Goal: Task Accomplishment & Management: Use online tool/utility

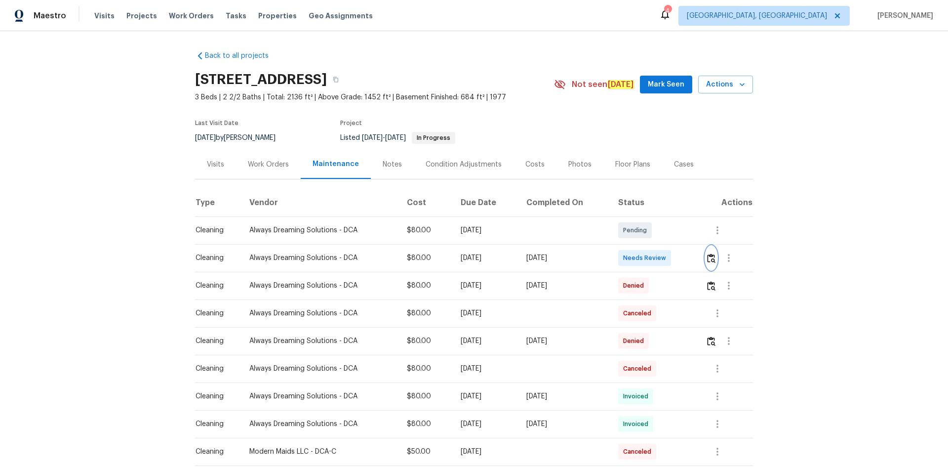
click at [712, 254] on img "button" at bounding box center [711, 257] width 8 height 9
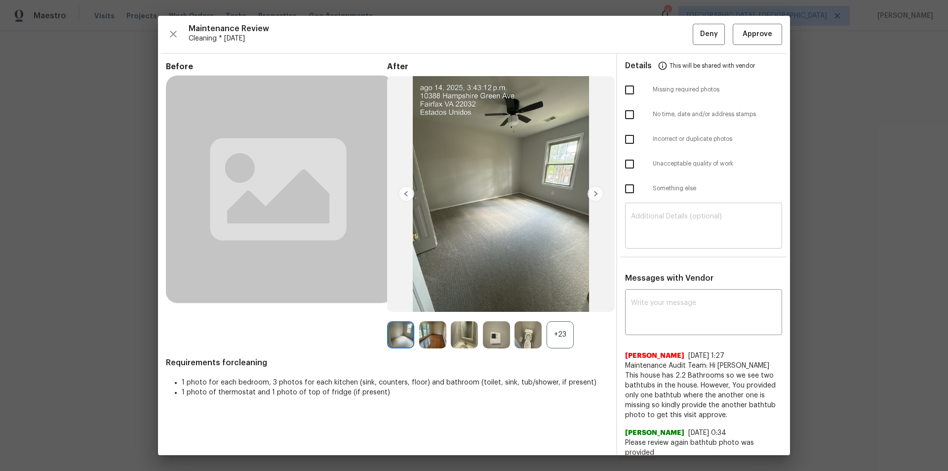
click at [677, 229] on textarea at bounding box center [703, 227] width 145 height 28
paste textarea "Maintenance Audit Team: Hello! Unfortunately, this cleaning visit completed on …"
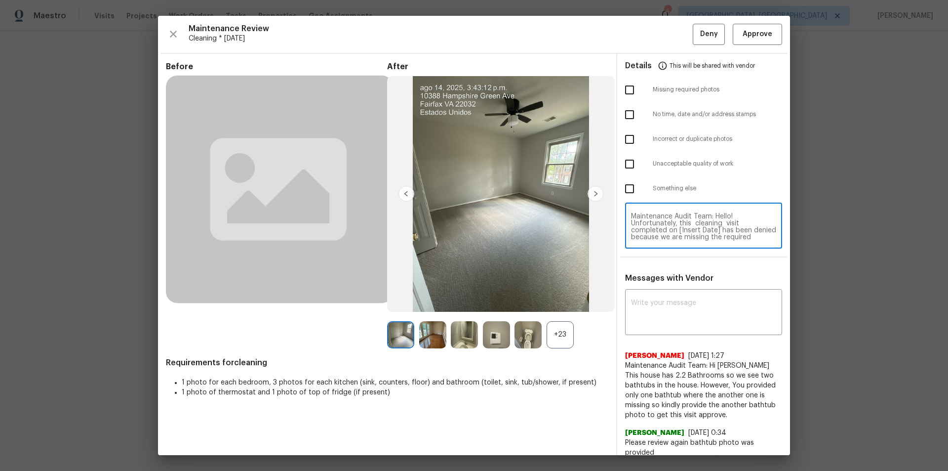
scroll to position [97, 0]
type textarea "Maintenance Audit Team: Hello! Unfortunately, this cleaning visit completed on …"
click at [671, 296] on div "x ​" at bounding box center [703, 312] width 157 height 43
paste textarea "Maintenance Audit Team: Hello! Unfortunately, this cleaning visit completed on …"
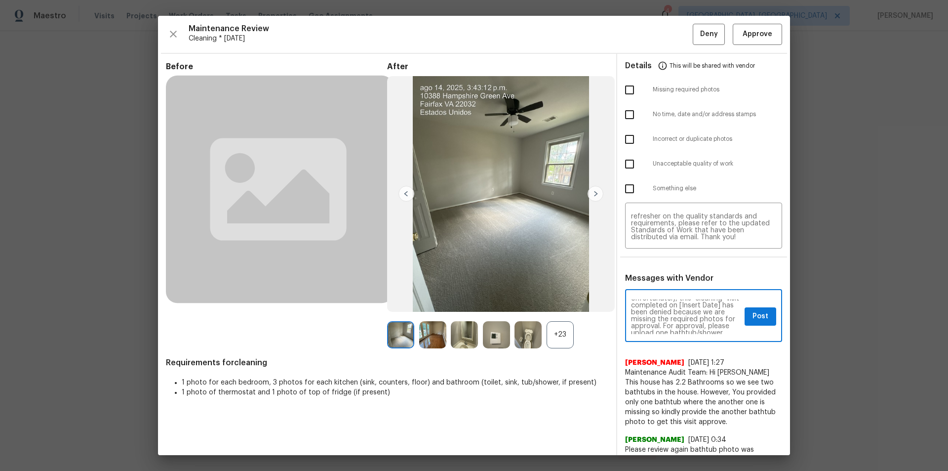
scroll to position [20, 0]
type textarea "Maintenance Audit Team: Hello! Unfortunately, this cleaning visit completed on …"
click at [620, 90] on input "checkbox" at bounding box center [629, 89] width 21 height 21
checkbox input "true"
click at [757, 315] on span "Post" at bounding box center [760, 316] width 16 height 12
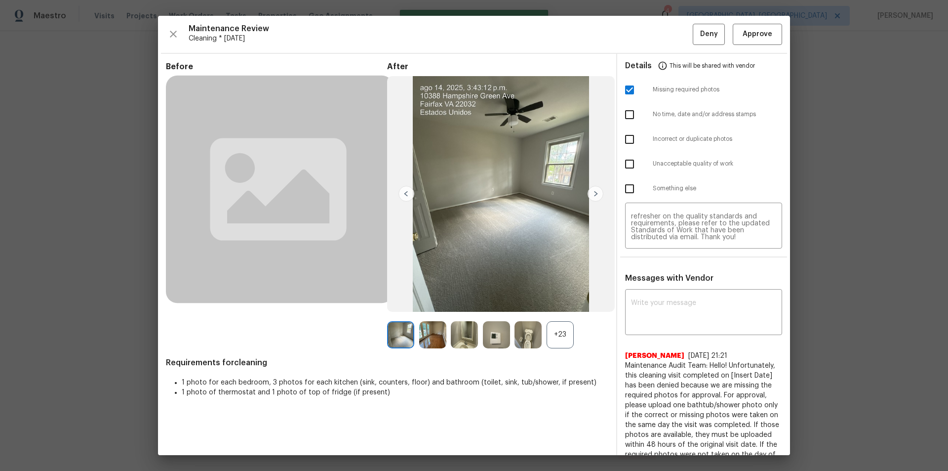
scroll to position [0, 0]
click at [700, 32] on span "Deny" at bounding box center [709, 34] width 18 height 12
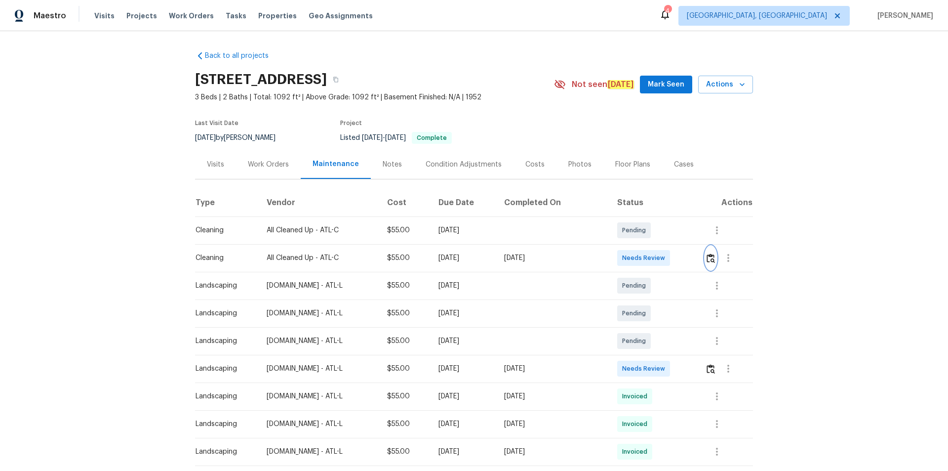
click at [674, 257] on img "button" at bounding box center [711, 257] width 8 height 9
click at [674, 255] on img "button" at bounding box center [711, 257] width 8 height 9
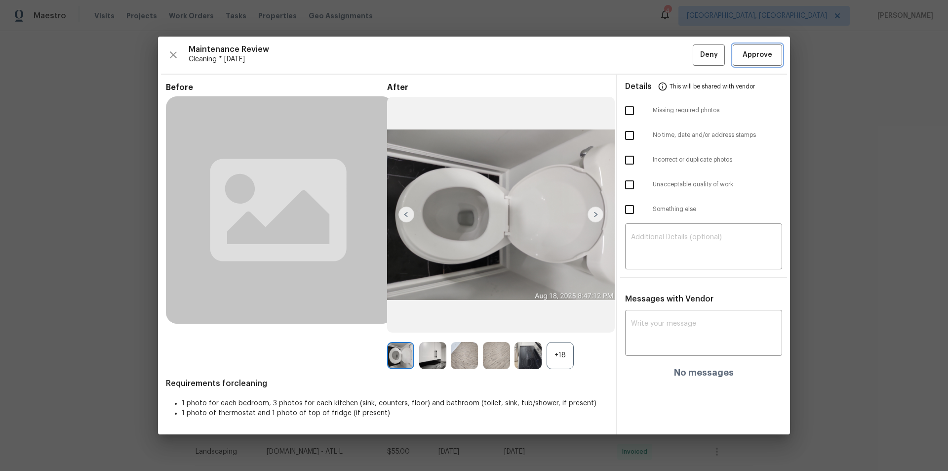
click at [674, 61] on button "Approve" at bounding box center [757, 54] width 49 height 21
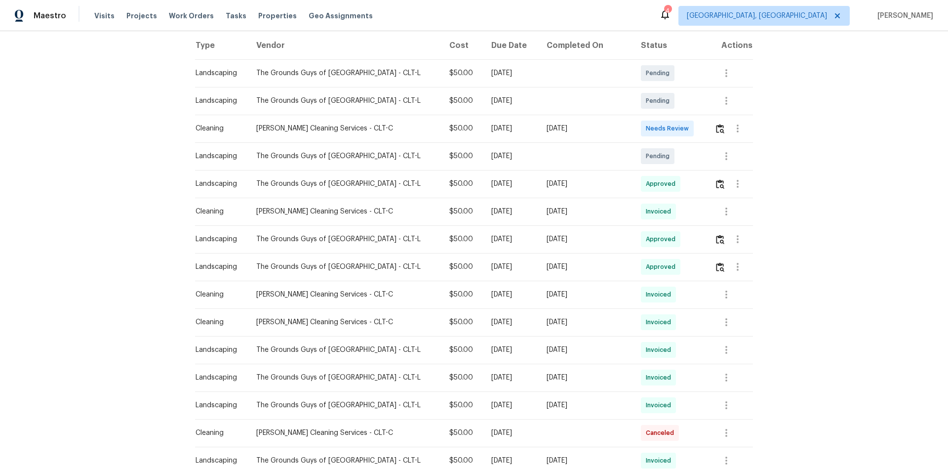
scroll to position [197, 0]
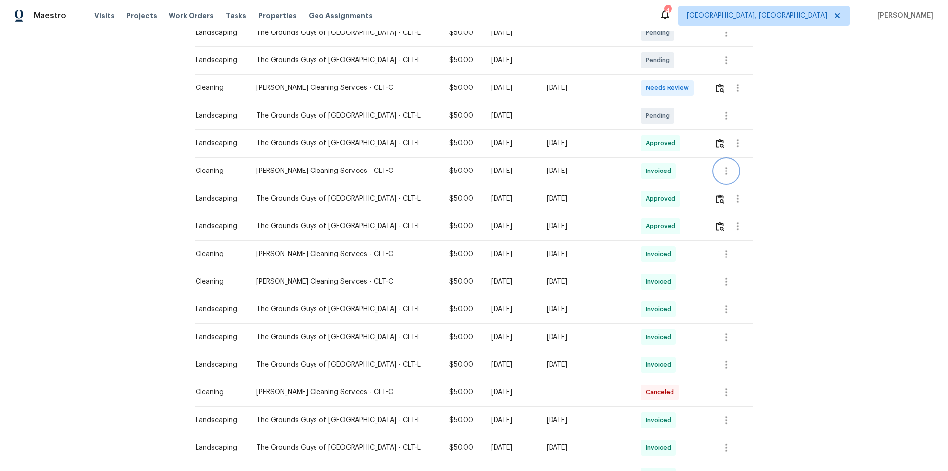
click at [674, 172] on button "button" at bounding box center [726, 171] width 24 height 24
click at [674, 188] on li "View details" at bounding box center [742, 187] width 69 height 16
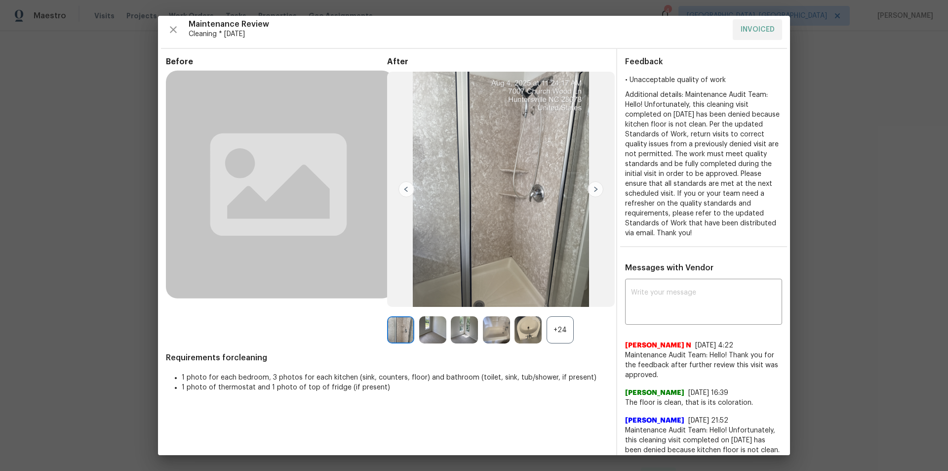
scroll to position [0, 0]
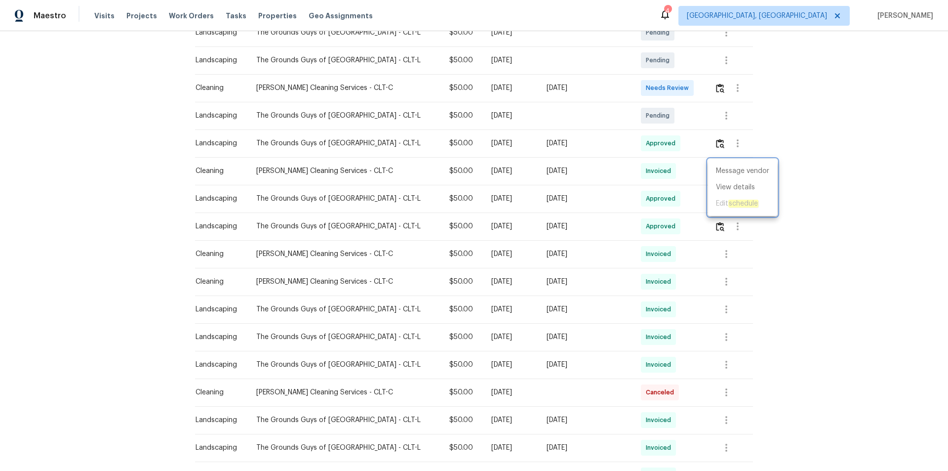
click at [618, 183] on div at bounding box center [474, 235] width 948 height 471
click at [674, 260] on button "button" at bounding box center [726, 254] width 24 height 24
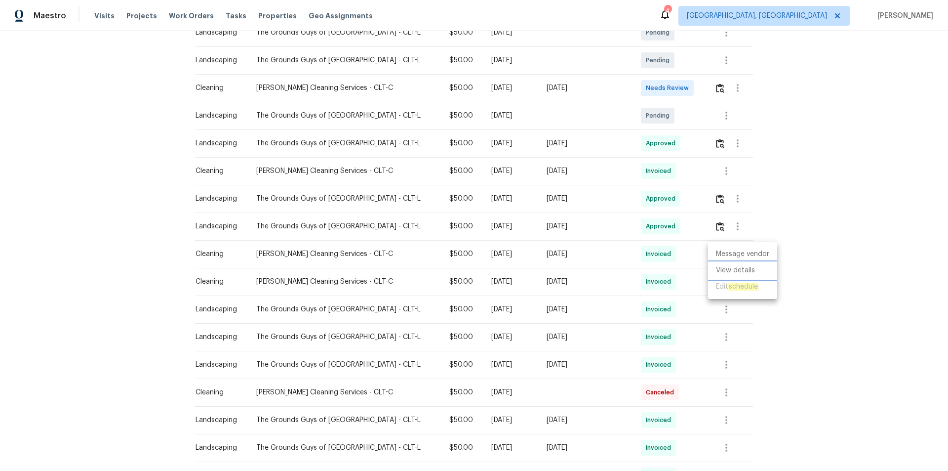
click at [674, 268] on li "View details" at bounding box center [742, 270] width 69 height 16
click at [674, 90] on div at bounding box center [474, 235] width 948 height 471
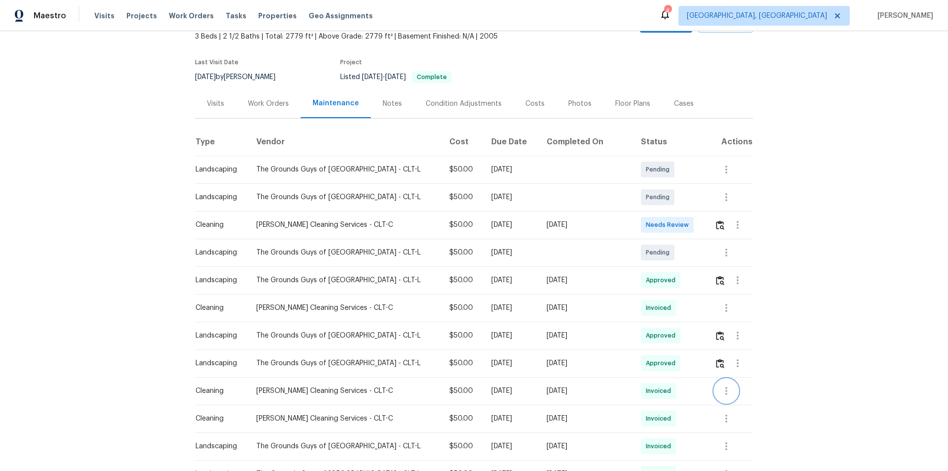
scroll to position [49, 0]
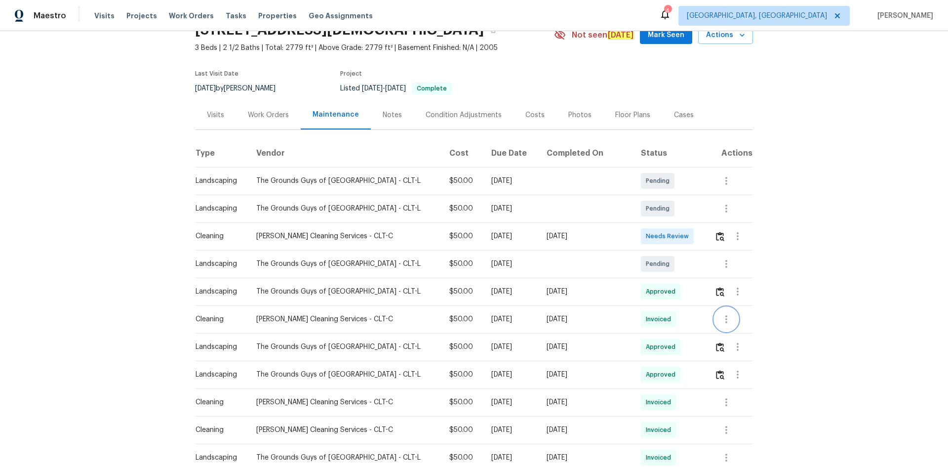
click at [674, 316] on icon "button" at bounding box center [726, 319] width 12 height 12
click at [674, 316] on li "View details" at bounding box center [742, 335] width 69 height 16
click at [674, 238] on div at bounding box center [474, 235] width 948 height 471
click at [674, 237] on img "button" at bounding box center [720, 236] width 8 height 9
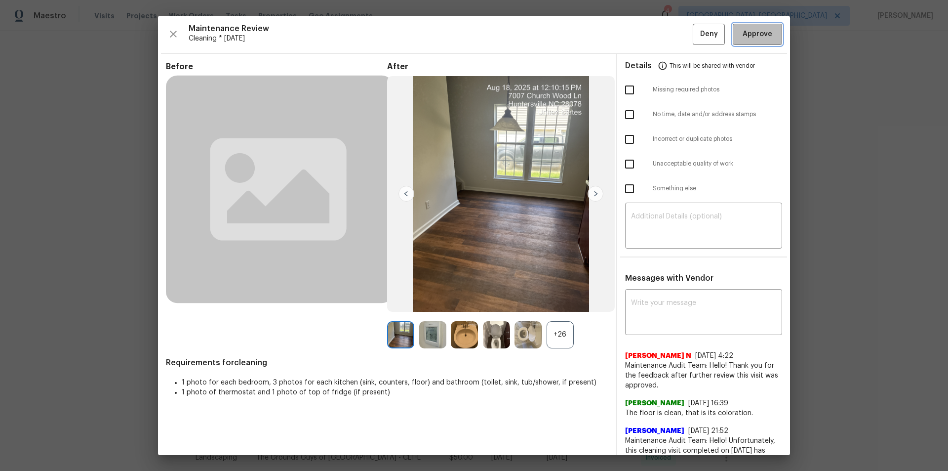
click at [674, 32] on span "Approve" at bounding box center [758, 34] width 30 height 12
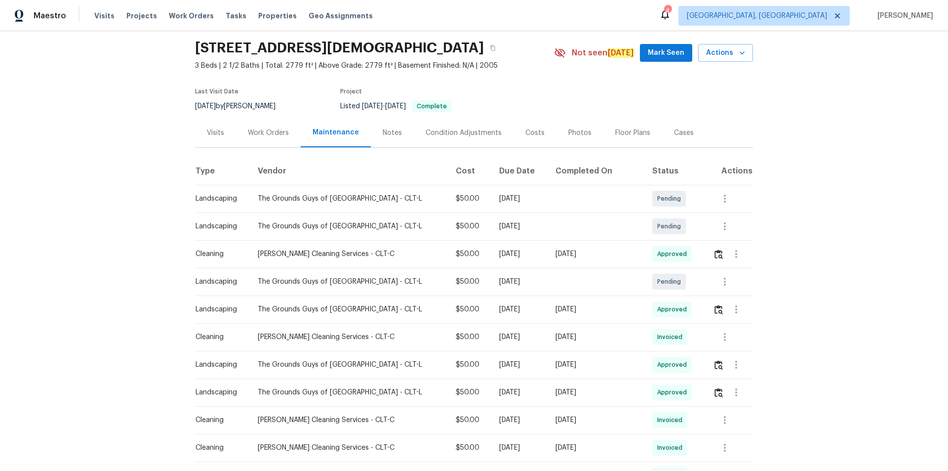
scroll to position [0, 0]
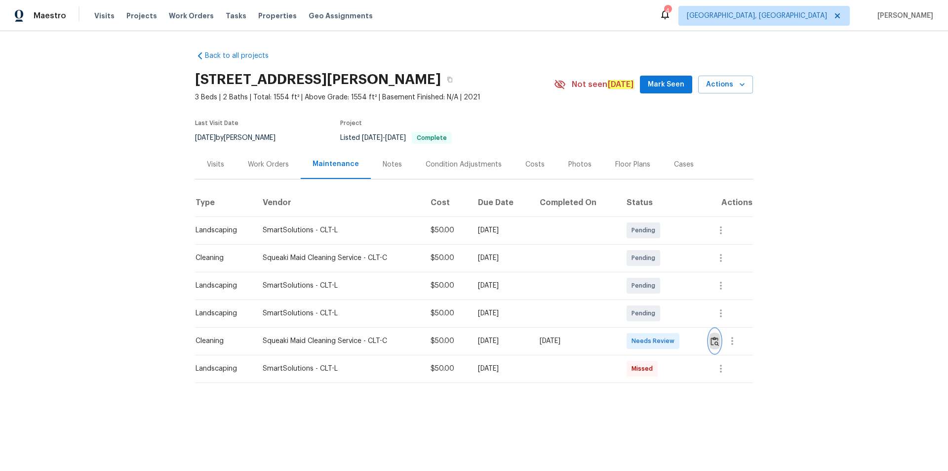
click at [710, 344] on img "button" at bounding box center [714, 340] width 8 height 9
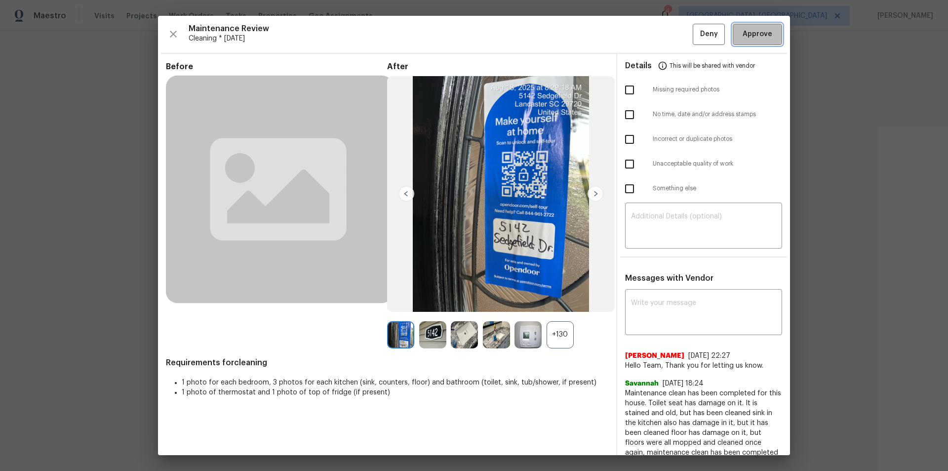
click at [766, 36] on span "Approve" at bounding box center [758, 34] width 34 height 12
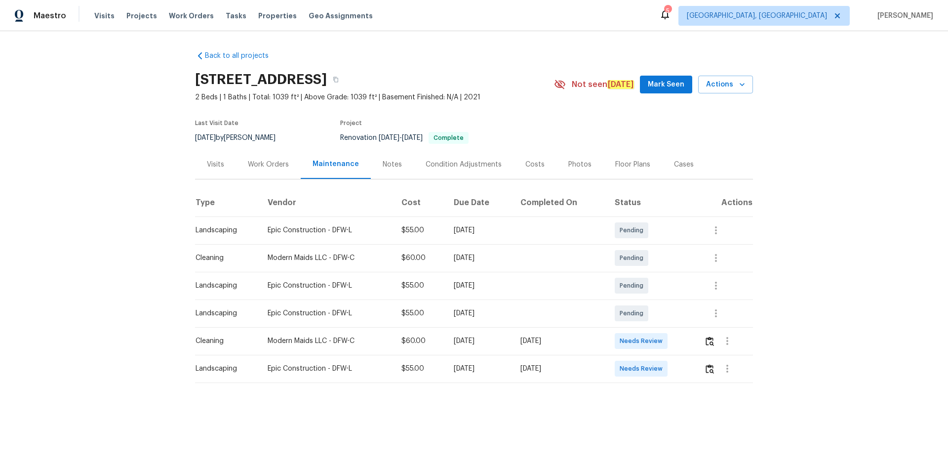
click at [674, 316] on div at bounding box center [728, 341] width 48 height 24
click at [674, 316] on img "button" at bounding box center [710, 340] width 8 height 9
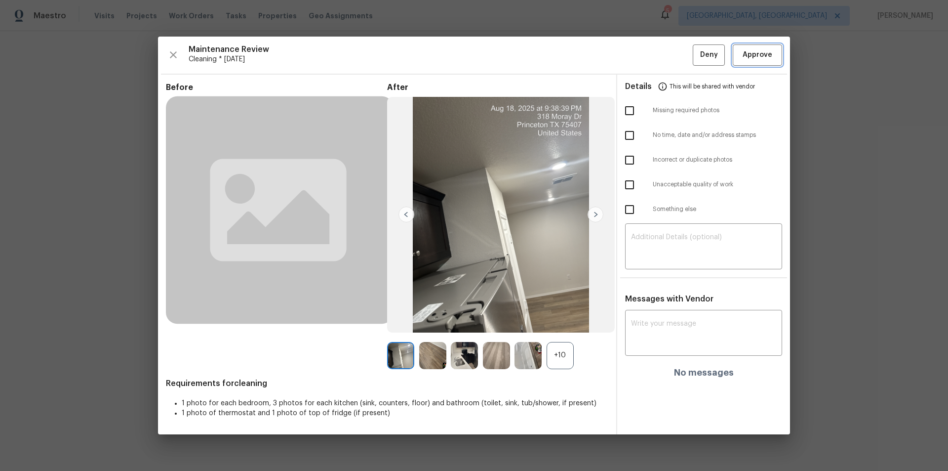
click at [674, 52] on span "Approve" at bounding box center [758, 55] width 30 height 12
